Goal: Find specific page/section: Find specific page/section

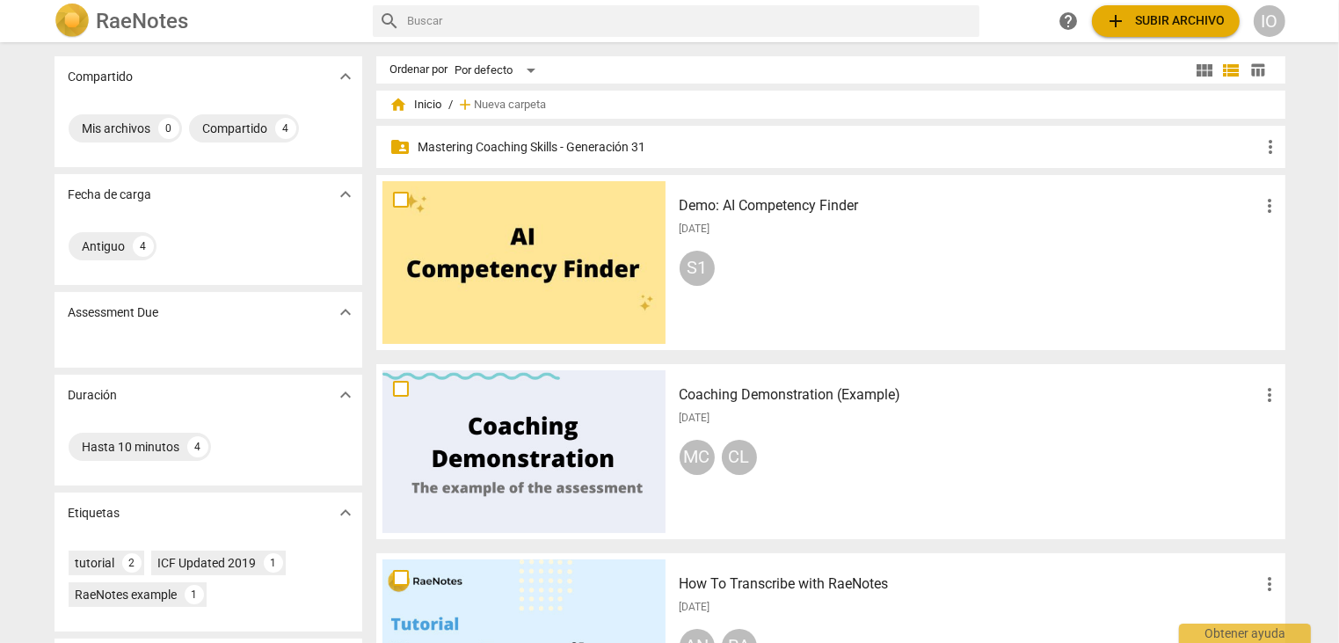
click at [536, 145] on p "Mastering Coaching Skills - Generación 31" at bounding box center [840, 147] width 842 height 18
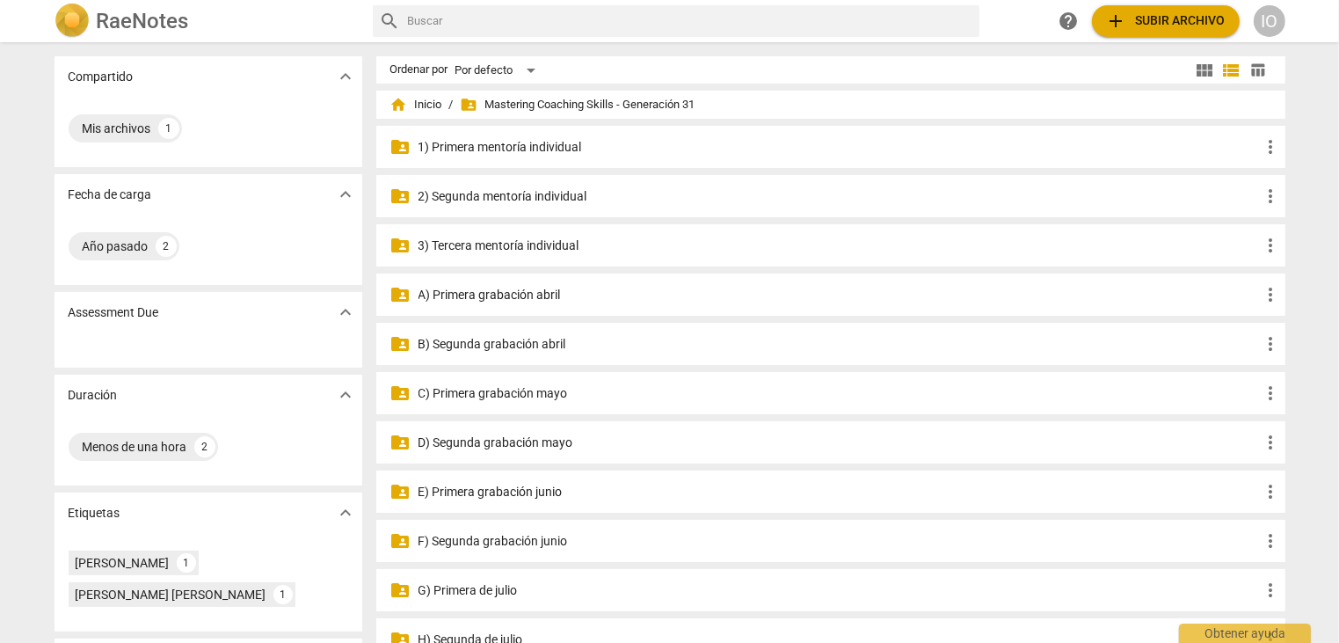
click at [1331, 185] on div "Compartido expand_more Mis archivos 1 Fecha de carga expand_more Año pasado 2 A…" at bounding box center [669, 343] width 1339 height 599
click at [1332, 184] on div "Compartido expand_more Mis archivos 1 Fecha de carga expand_more Año pasado 2 A…" at bounding box center [669, 343] width 1339 height 599
click at [7, 290] on div "Compartido expand_more Mis archivos 1 Fecha de carga expand_more Año pasado 2 A…" at bounding box center [669, 343] width 1339 height 599
click at [827, 410] on div "folder_shared C) Primera grabación mayo more_vert" at bounding box center [830, 393] width 909 height 42
click at [509, 590] on p "G) Primera de julio" at bounding box center [840, 590] width 842 height 18
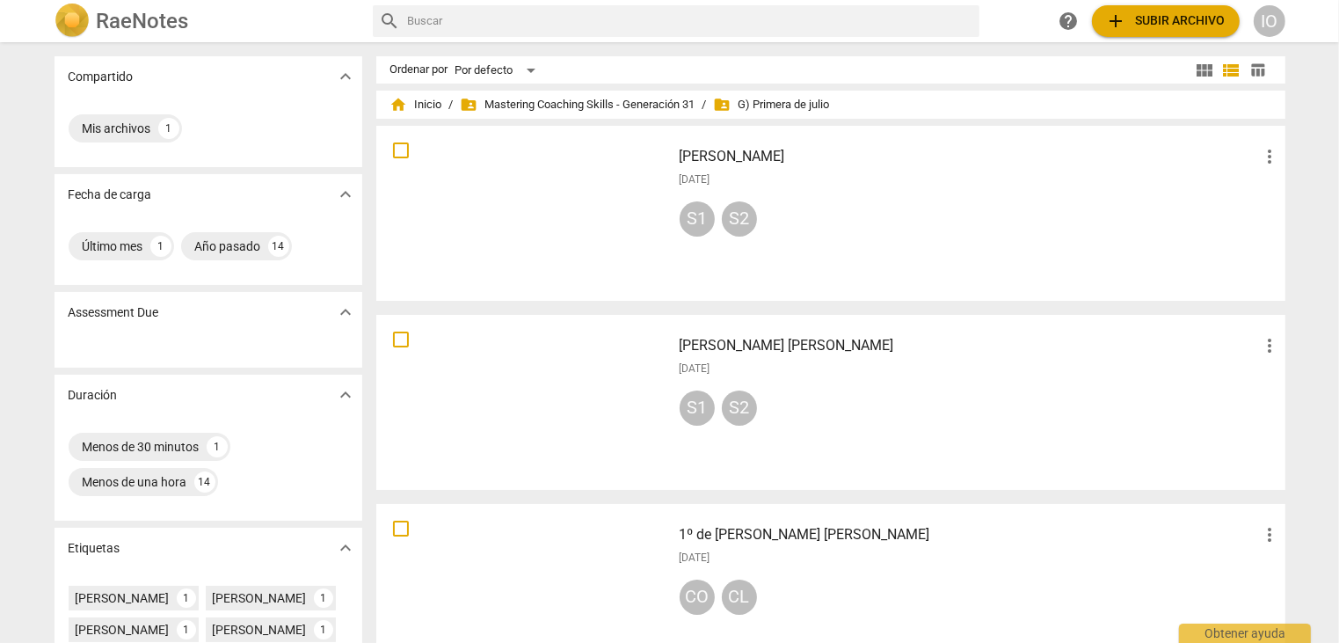
click at [509, 590] on div at bounding box center [524, 591] width 283 height 163
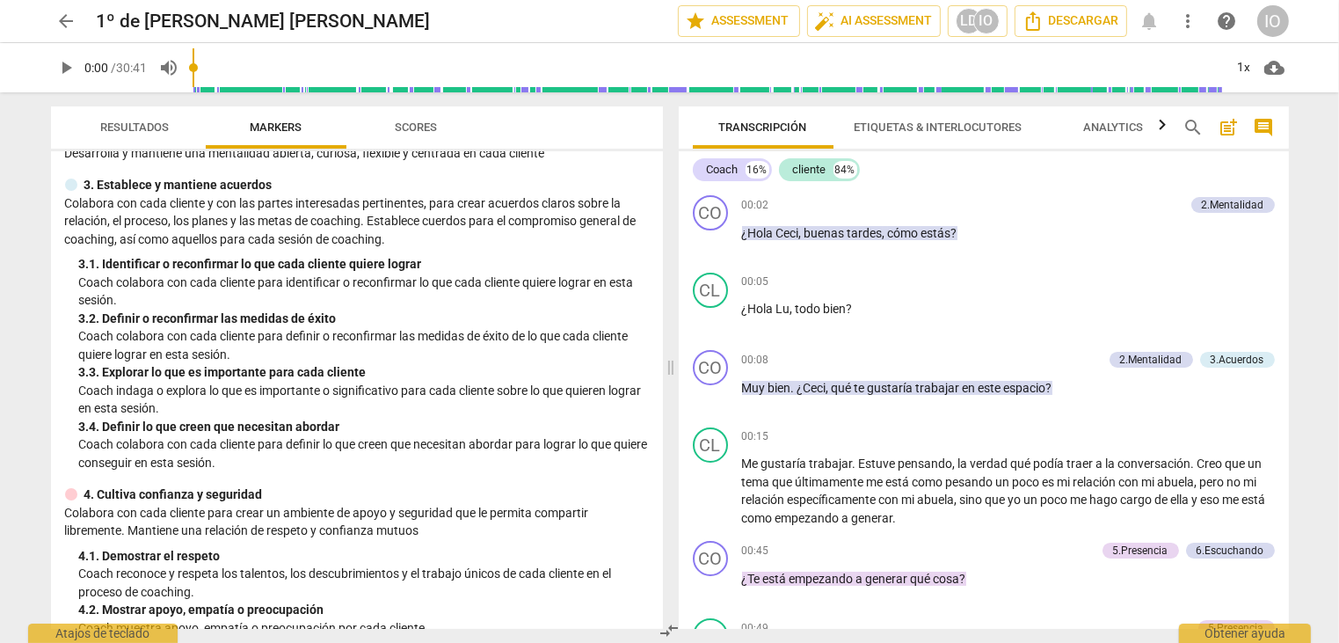
scroll to position [150, 0]
